Goal: Task Accomplishment & Management: Manage account settings

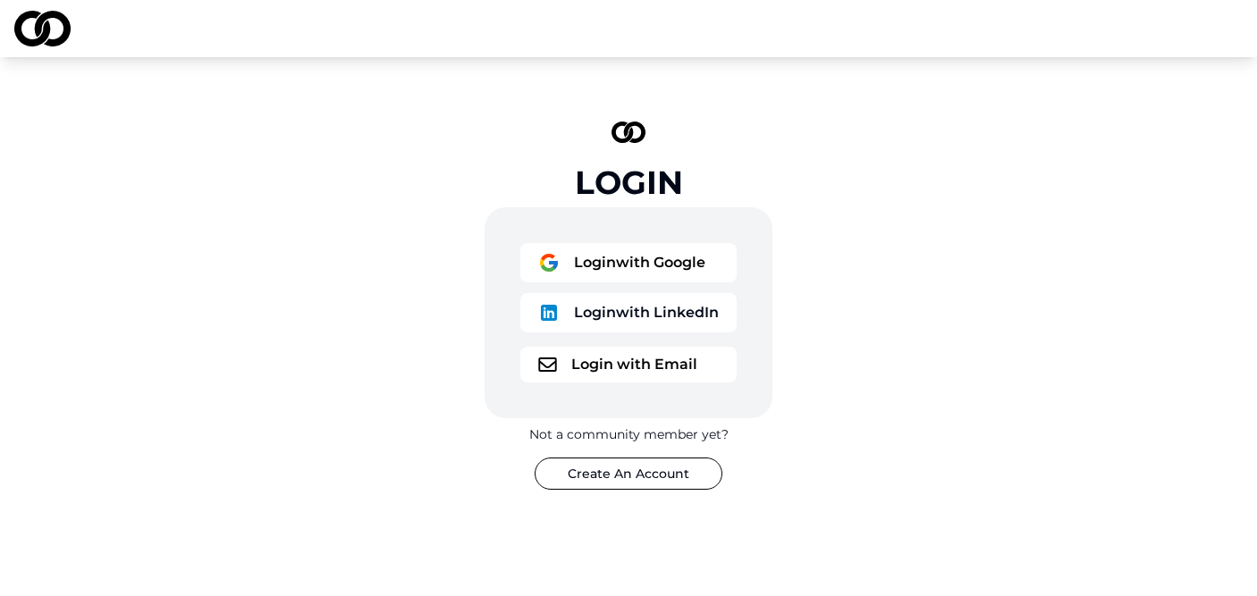
click at [625, 251] on button "Login with Google" at bounding box center [628, 262] width 216 height 39
click at [670, 264] on button "Login with Google" at bounding box center [628, 262] width 216 height 39
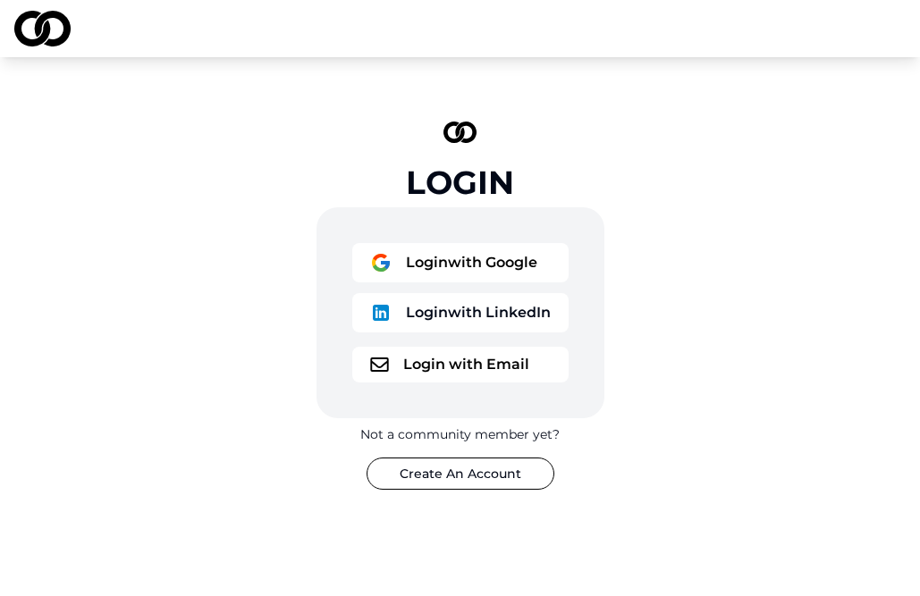
click at [484, 247] on button "Login with Google" at bounding box center [460, 262] width 216 height 39
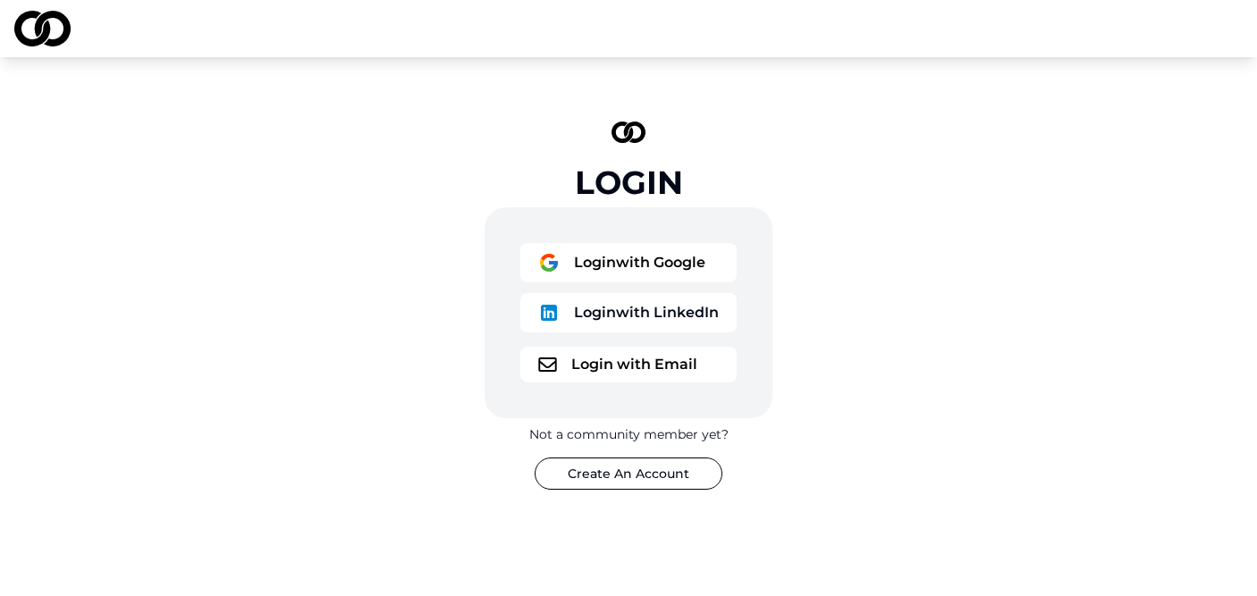
click at [586, 258] on button "Login with Google" at bounding box center [628, 262] width 216 height 39
